Goal: Information Seeking & Learning: Understand process/instructions

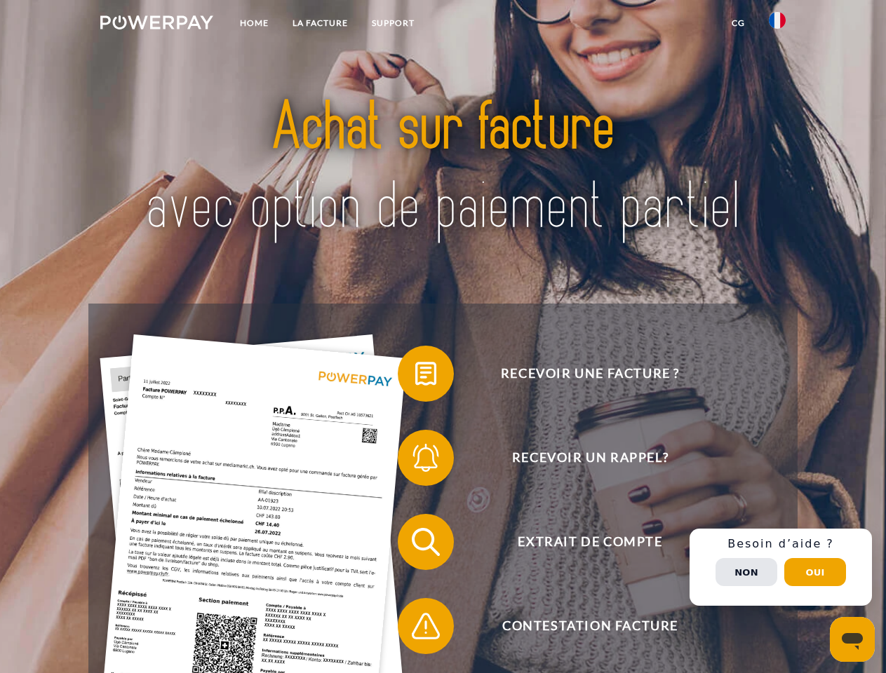
click at [156, 25] on img at bounding box center [156, 22] width 113 height 14
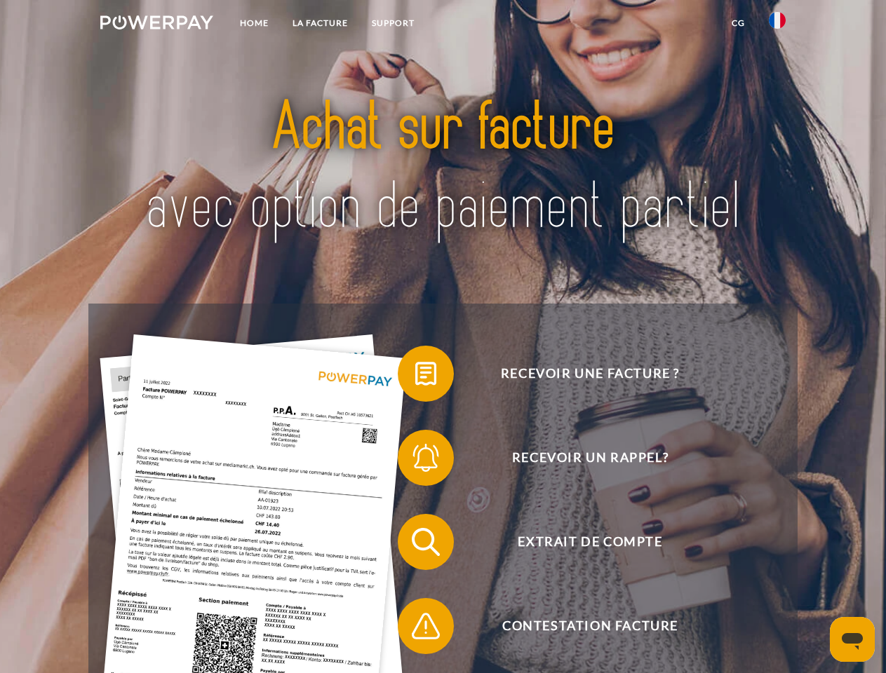
click at [777, 25] on img at bounding box center [777, 20] width 17 height 17
click at [738, 23] on link "CG" at bounding box center [738, 23] width 37 height 25
click at [415, 377] on span at bounding box center [405, 374] width 70 height 70
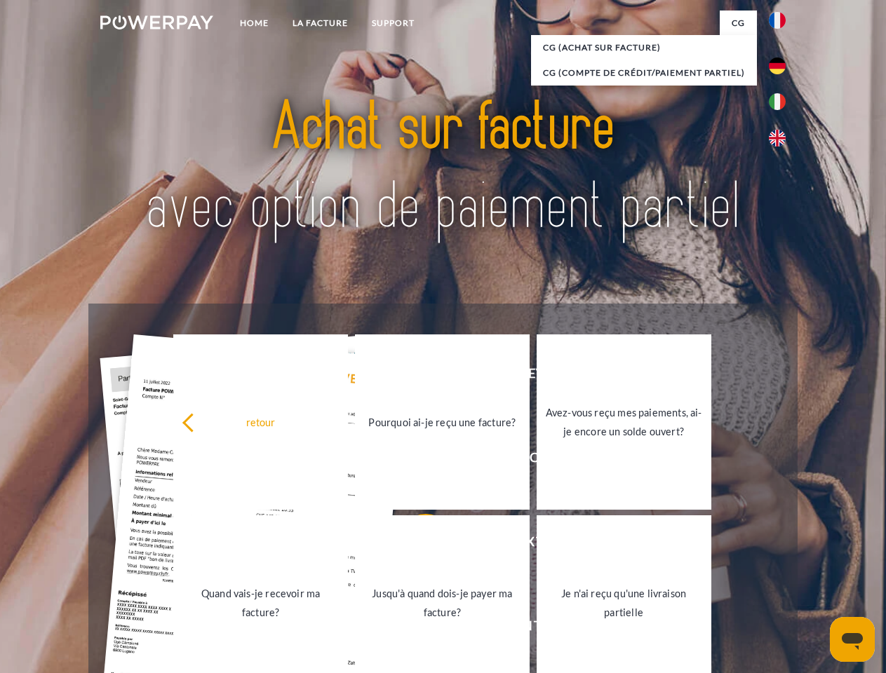
click at [415, 461] on div "Recevoir une facture ? Recevoir un rappel? Extrait de compte retour" at bounding box center [442, 584] width 709 height 561
click at [415, 545] on link "Jusqu'à quand dois-je payer ma facture?" at bounding box center [442, 603] width 175 height 175
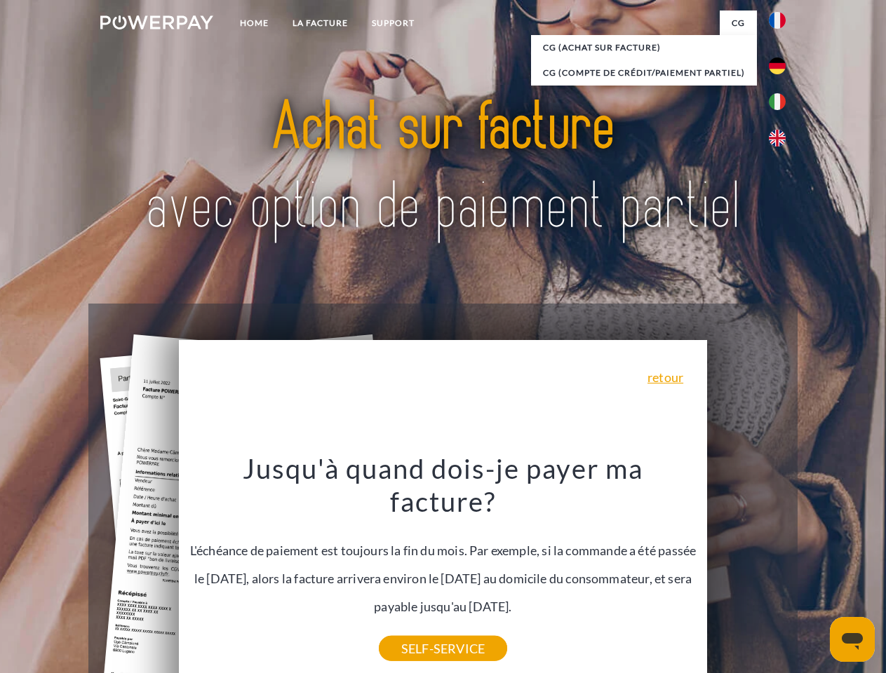
click at [415, 629] on div "Recevoir une facture ? Recevoir un rappel? Extrait de compte retour" at bounding box center [442, 584] width 709 height 561
click at [781, 568] on div "Recevoir une facture ? Recevoir un rappel? Extrait de compte retour" at bounding box center [442, 584] width 709 height 561
click at [746, 570] on span "Extrait de compte" at bounding box center [590, 542] width 344 height 56
click at [815, 572] on header "Home LA FACTURE Support" at bounding box center [443, 484] width 886 height 969
